Goal: Register for event/course

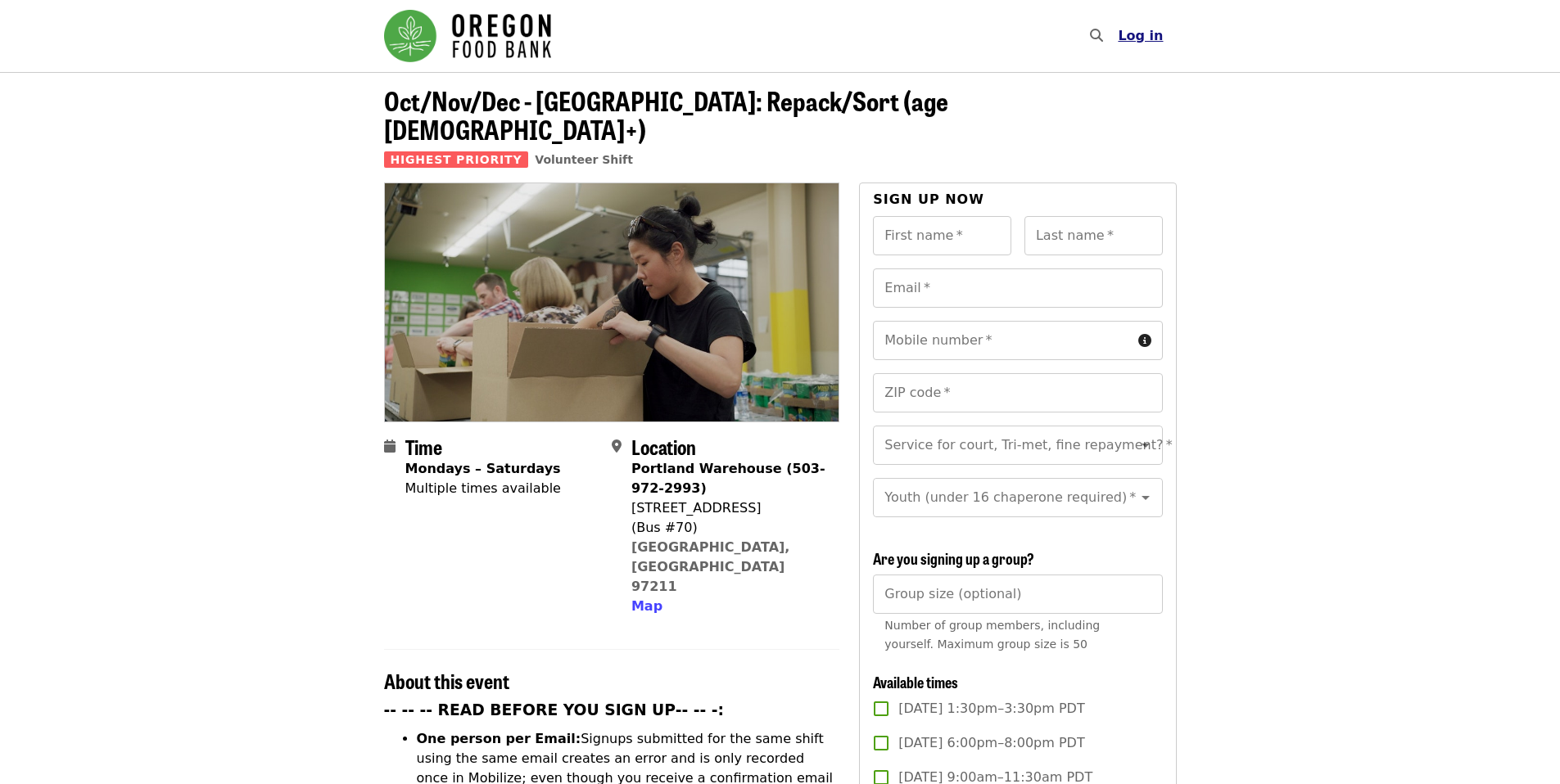
click at [1164, 29] on button "Log in" at bounding box center [1139, 36] width 71 height 33
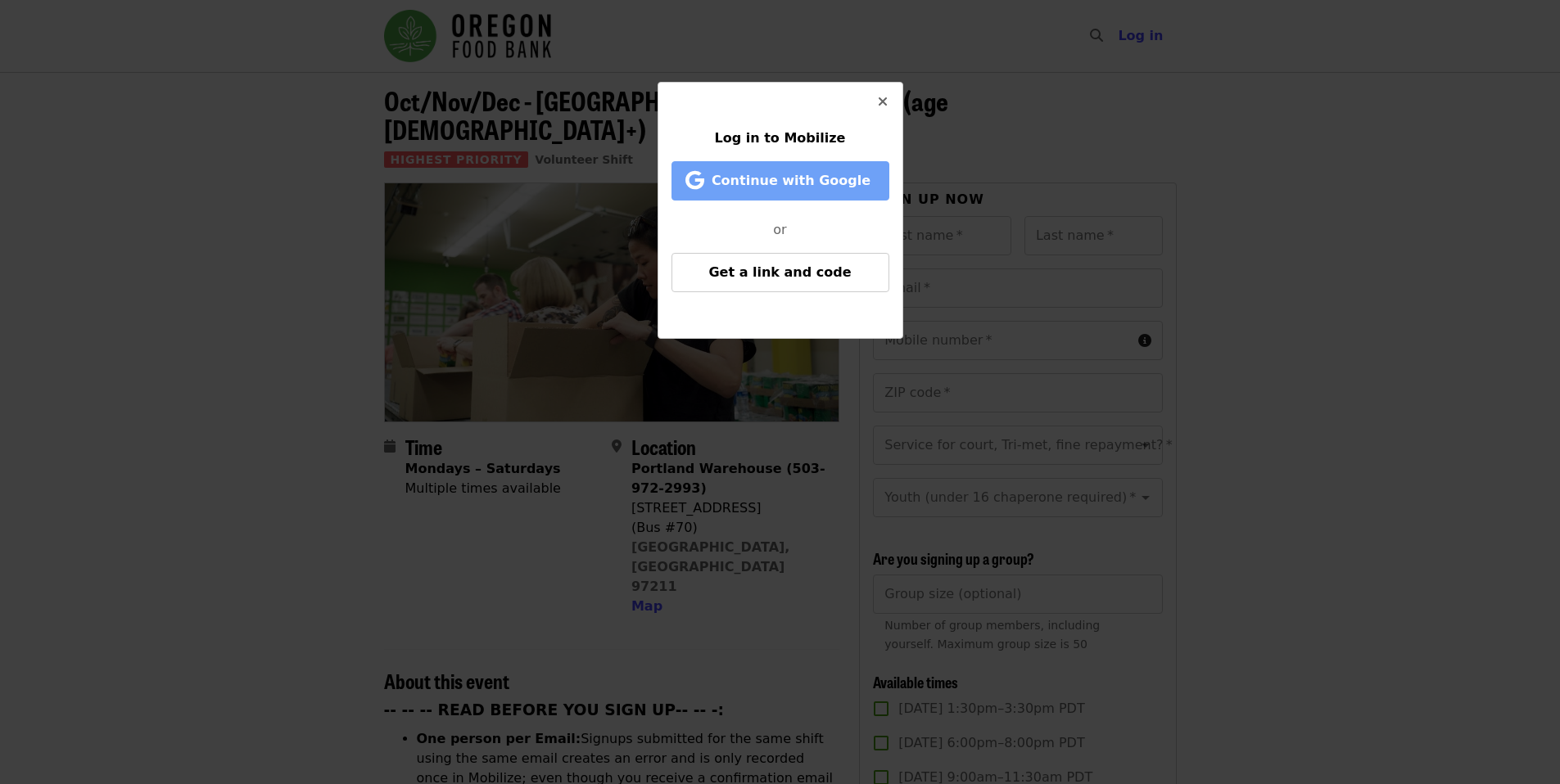
click at [804, 173] on span "Continue with Google" at bounding box center [791, 180] width 159 height 16
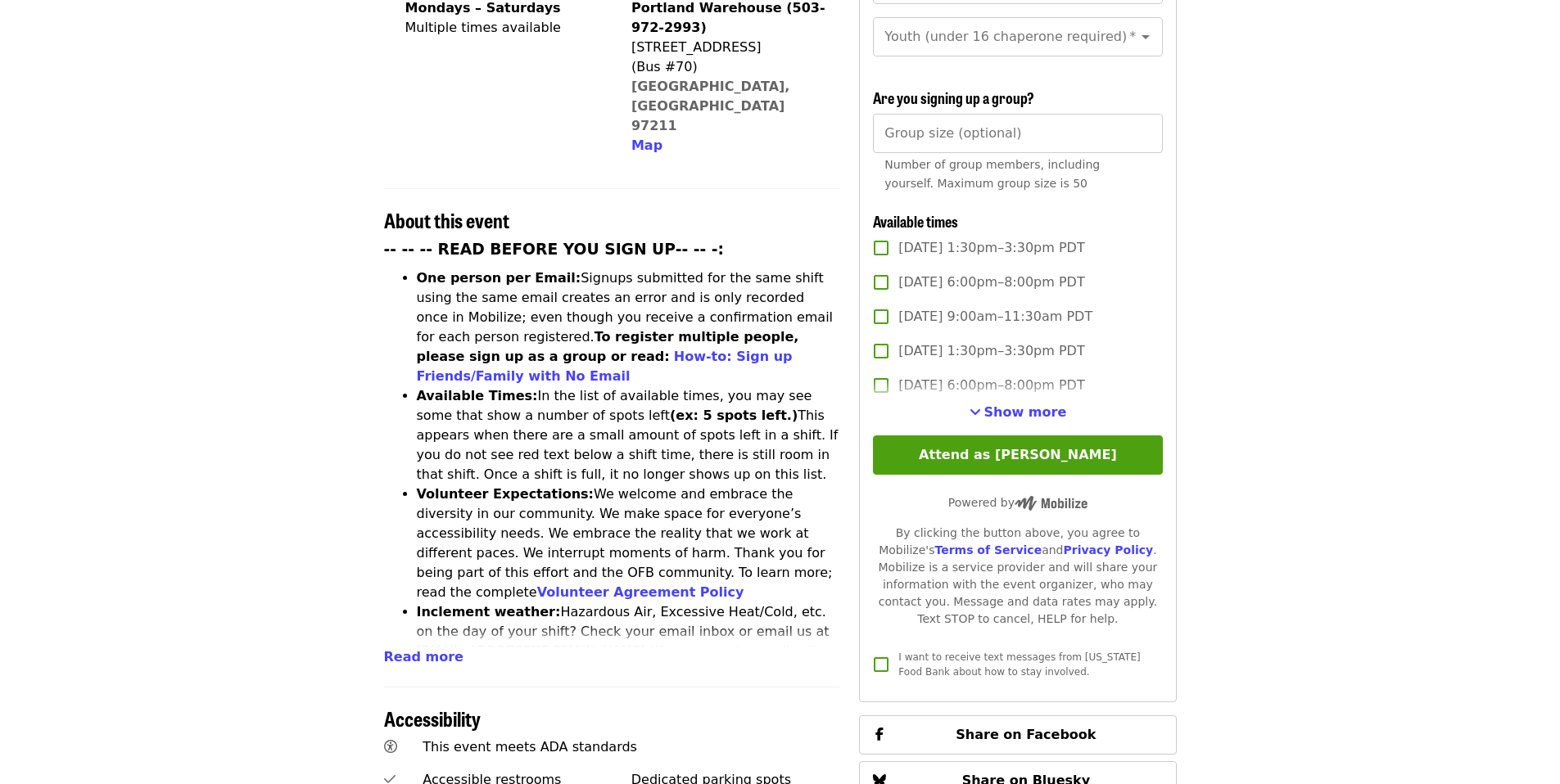
scroll to position [491, 0]
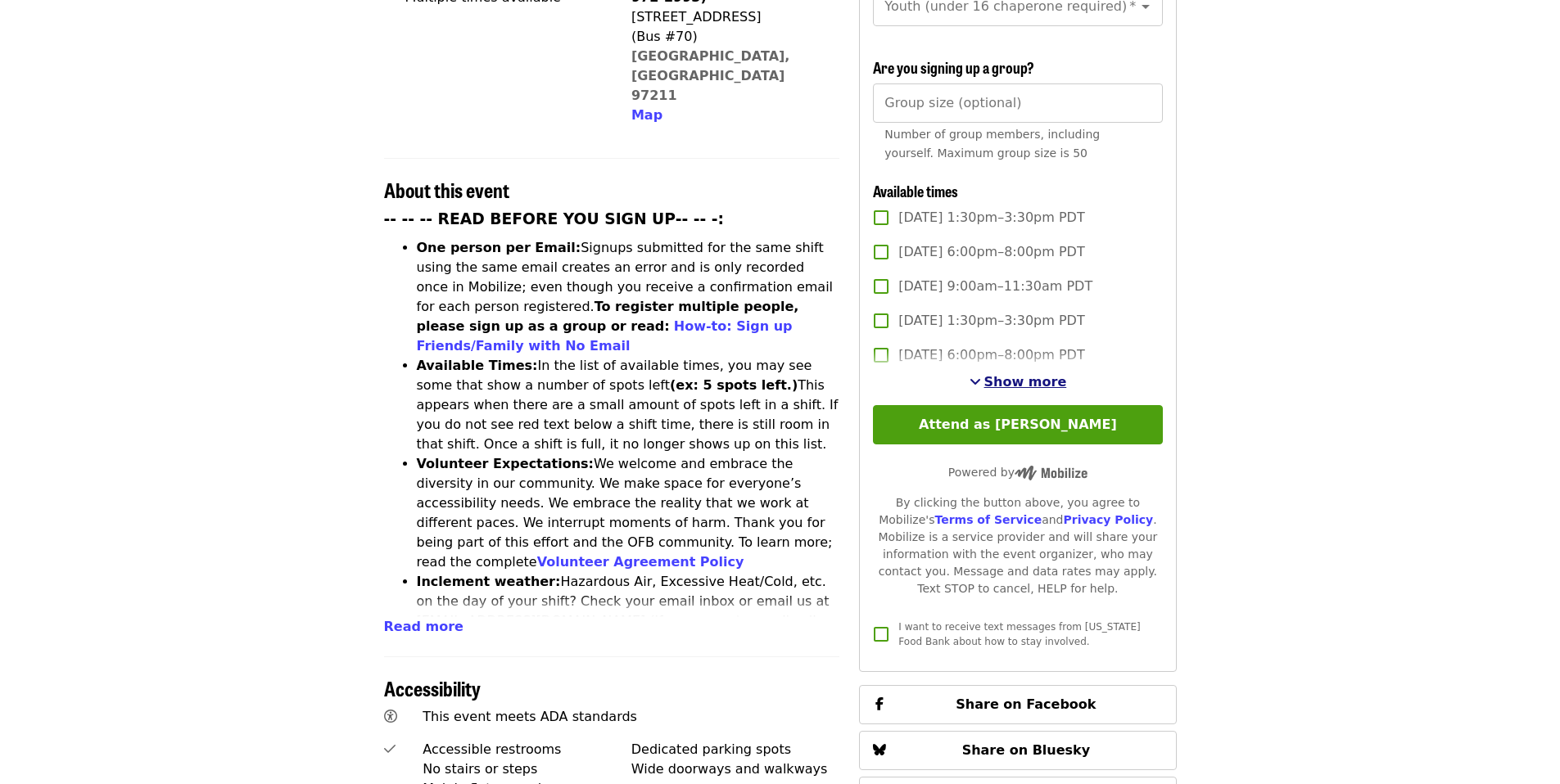
click at [1012, 375] on span "Show more" at bounding box center [1026, 382] width 83 height 16
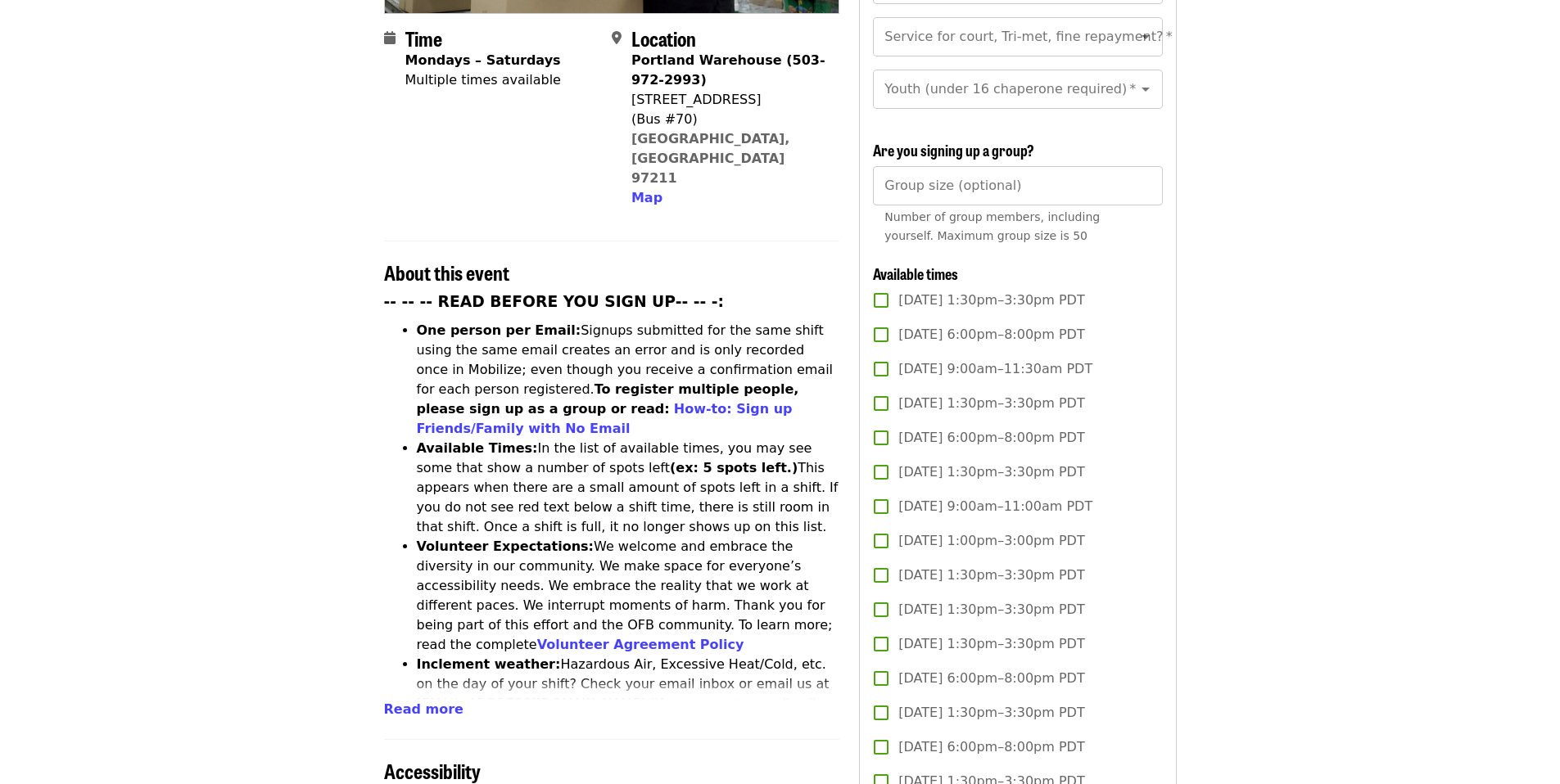
scroll to position [409, 0]
click at [427, 701] on span "Read more" at bounding box center [423, 709] width 79 height 16
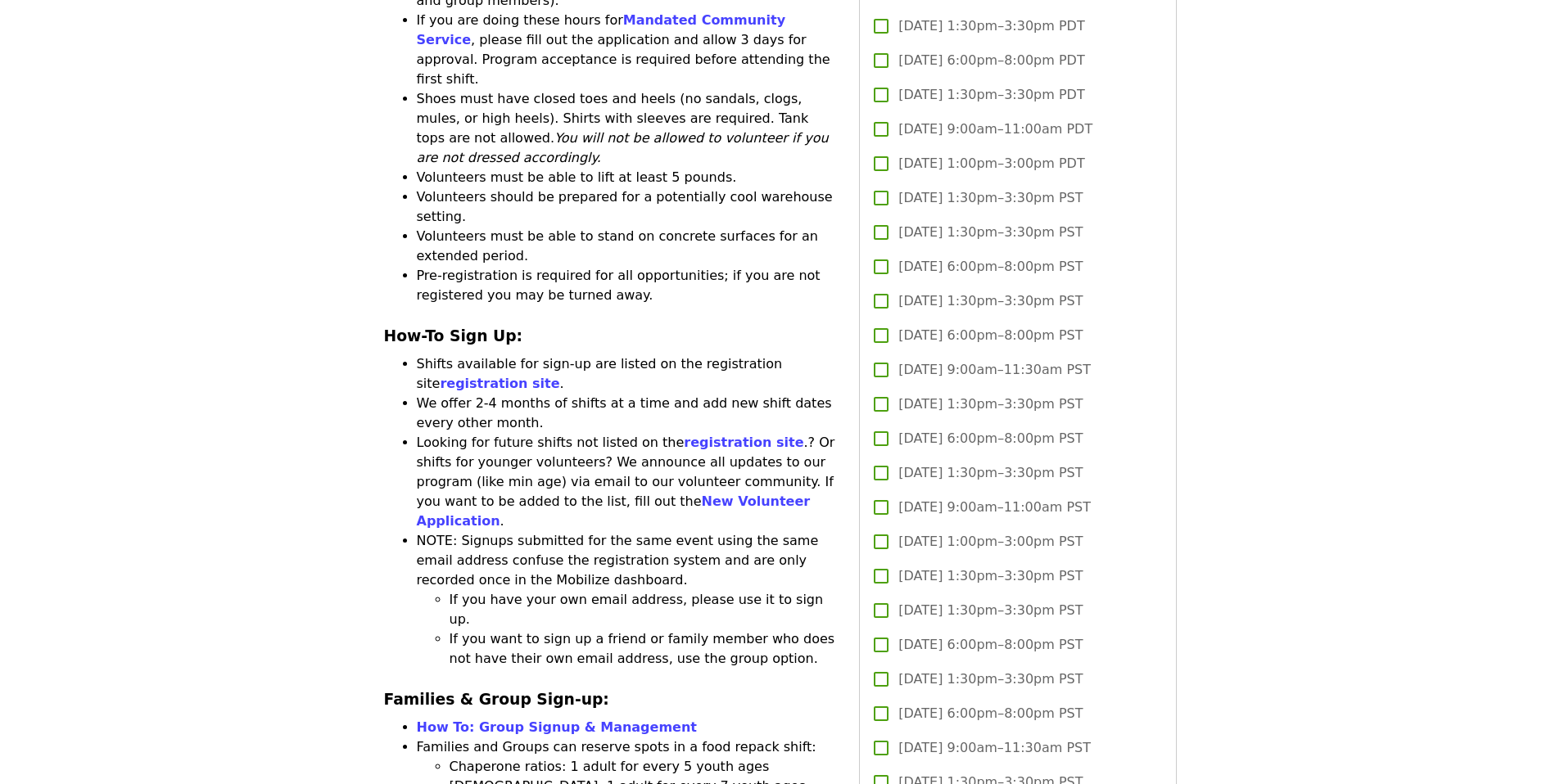
scroll to position [2129, 0]
